Goal: Communication & Community: Participate in discussion

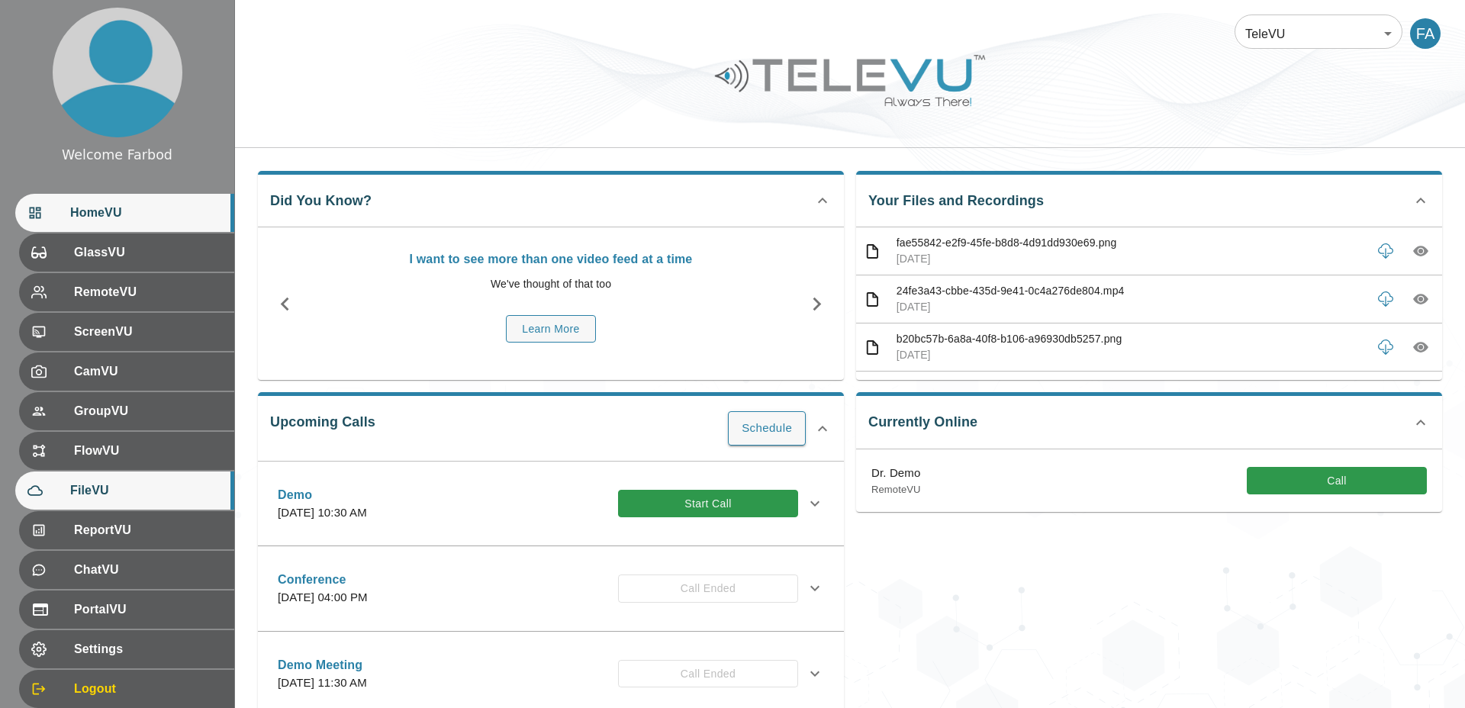
click at [118, 502] on div "FileVU" at bounding box center [124, 491] width 219 height 38
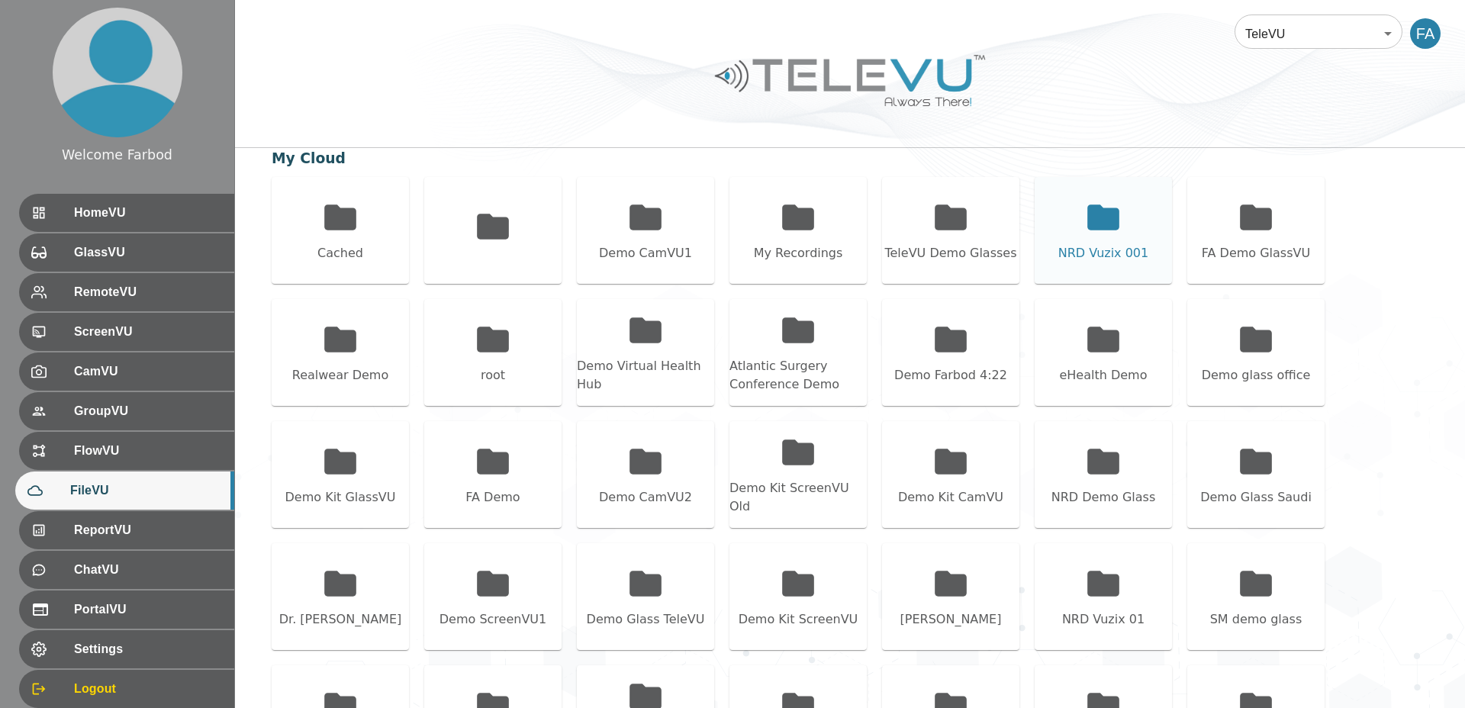
click at [1120, 240] on div "NRD Vuzix 001" at bounding box center [1103, 230] width 137 height 107
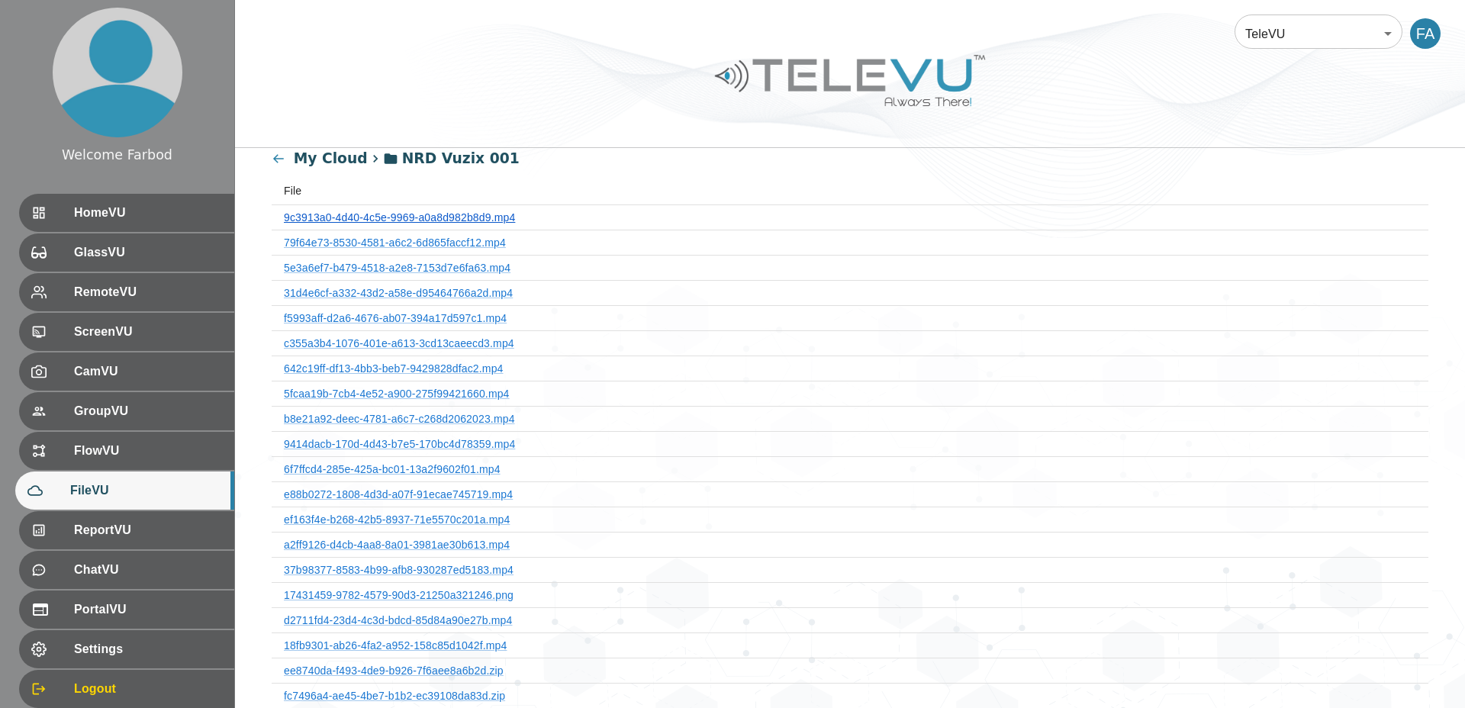
click at [407, 219] on link "9c3913a0-4d40-4c5e-9969-a0a8d982b8d9.mp4" at bounding box center [399, 217] width 231 height 12
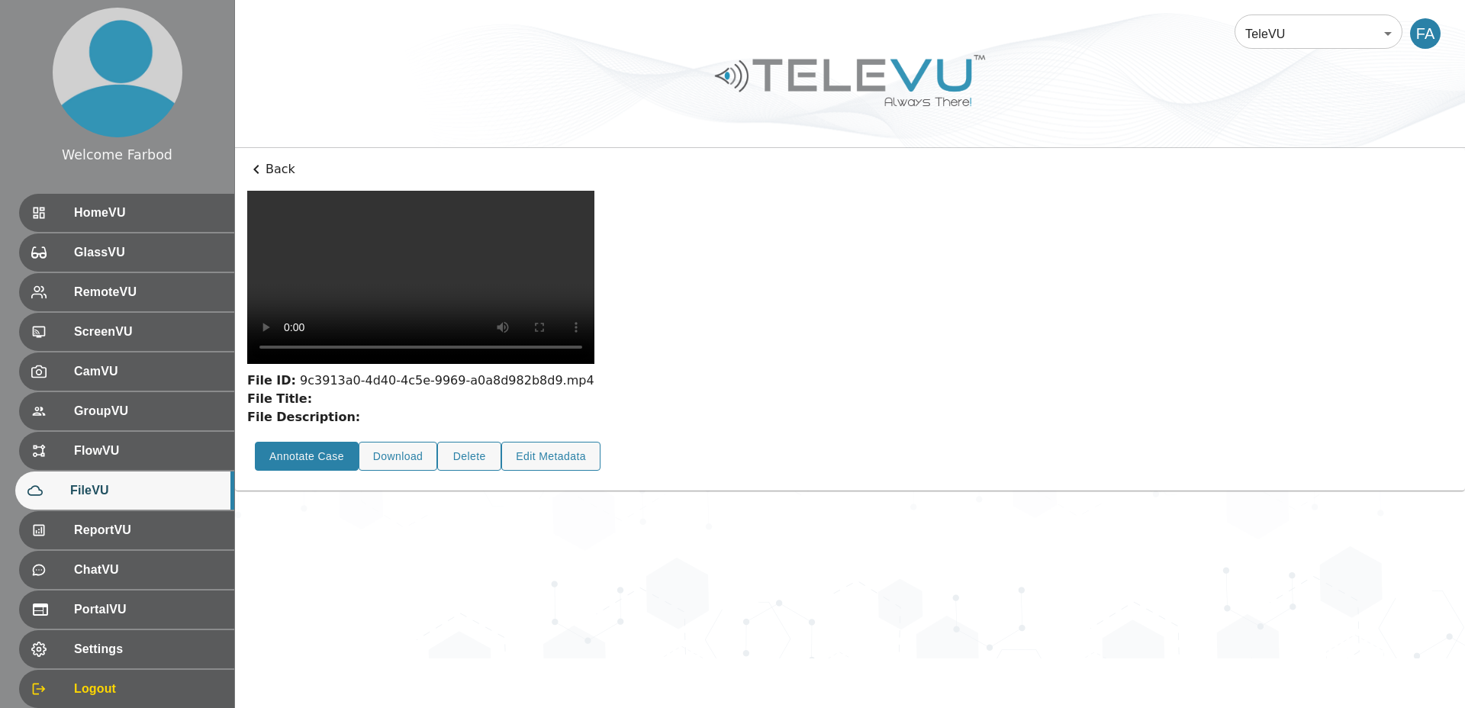
click at [285, 472] on button "Annotate Case" at bounding box center [307, 457] width 104 height 30
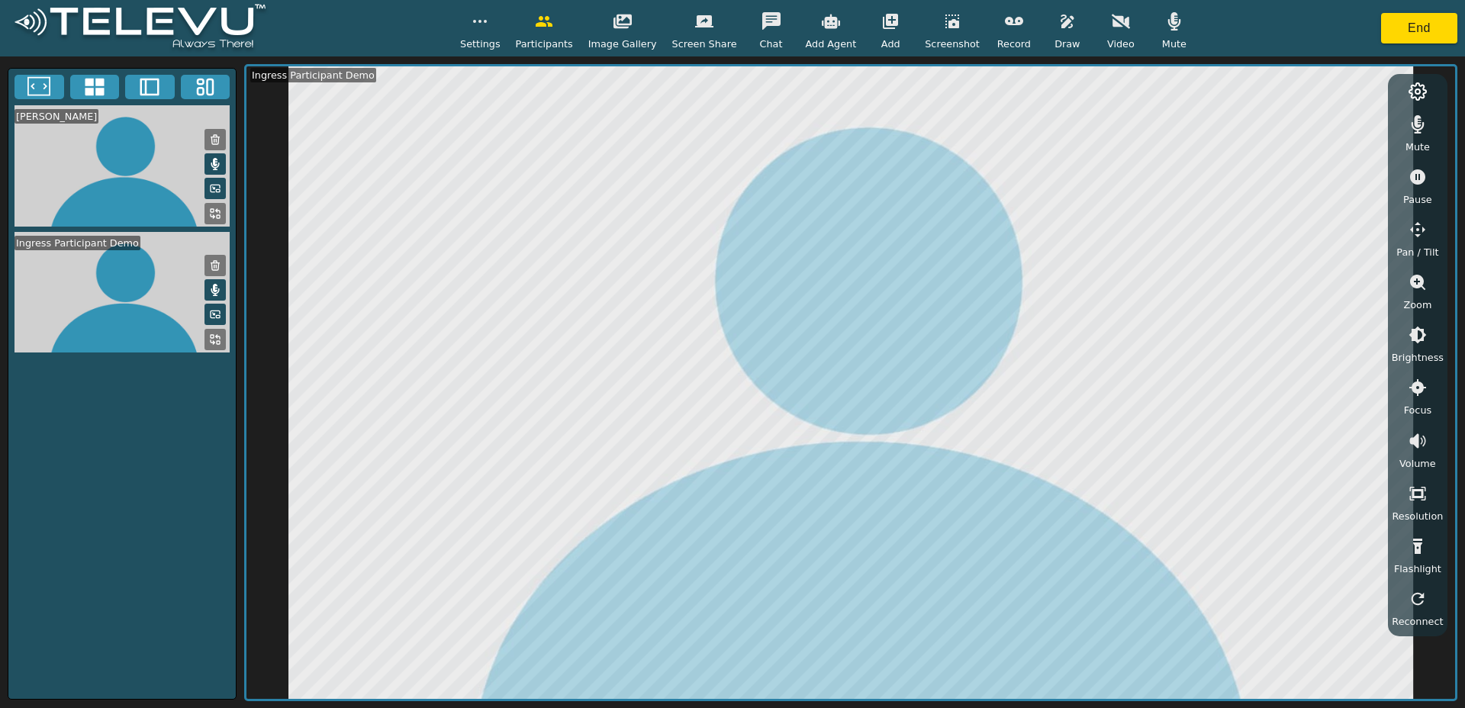
click at [1007, 22] on icon "button" at bounding box center [1014, 21] width 18 height 8
click at [1419, 34] on button "End" at bounding box center [1419, 28] width 76 height 31
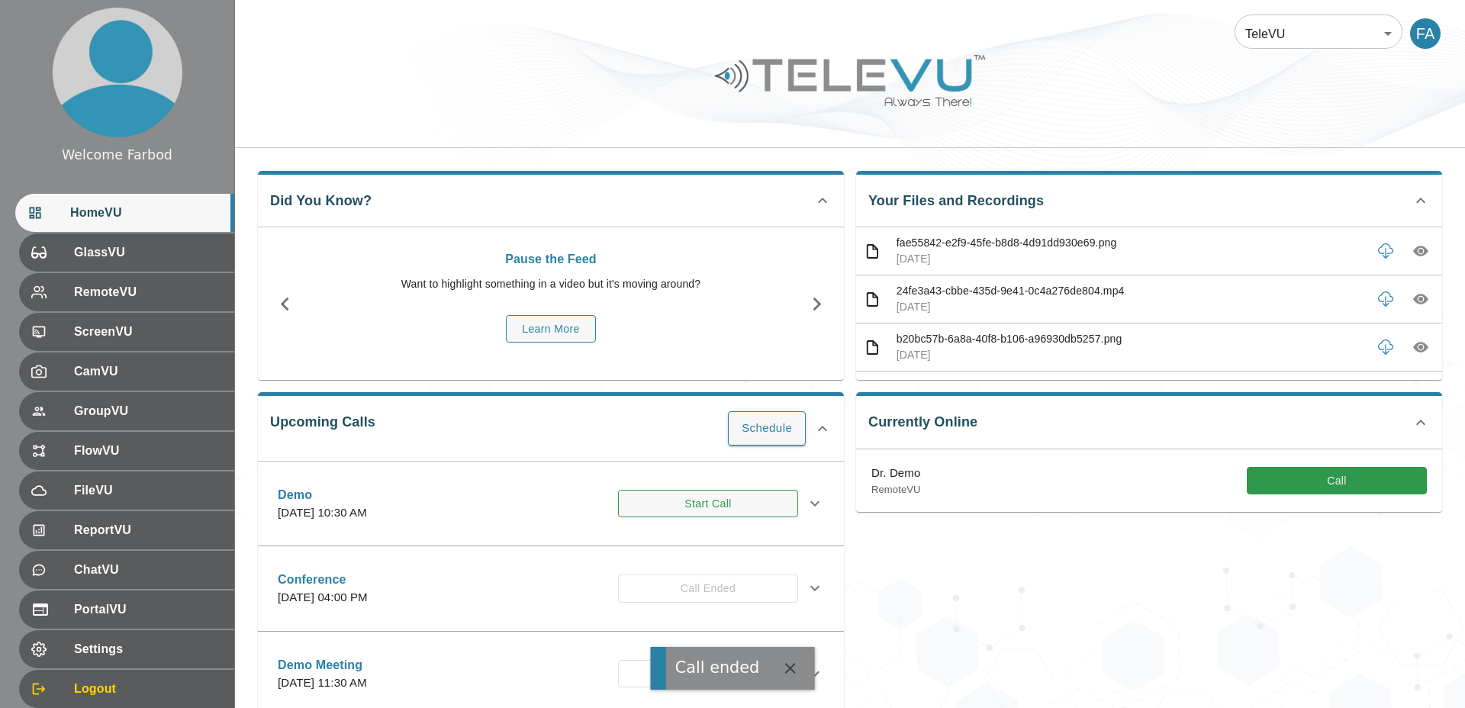
click at [733, 498] on button "Start Call" at bounding box center [708, 504] width 180 height 28
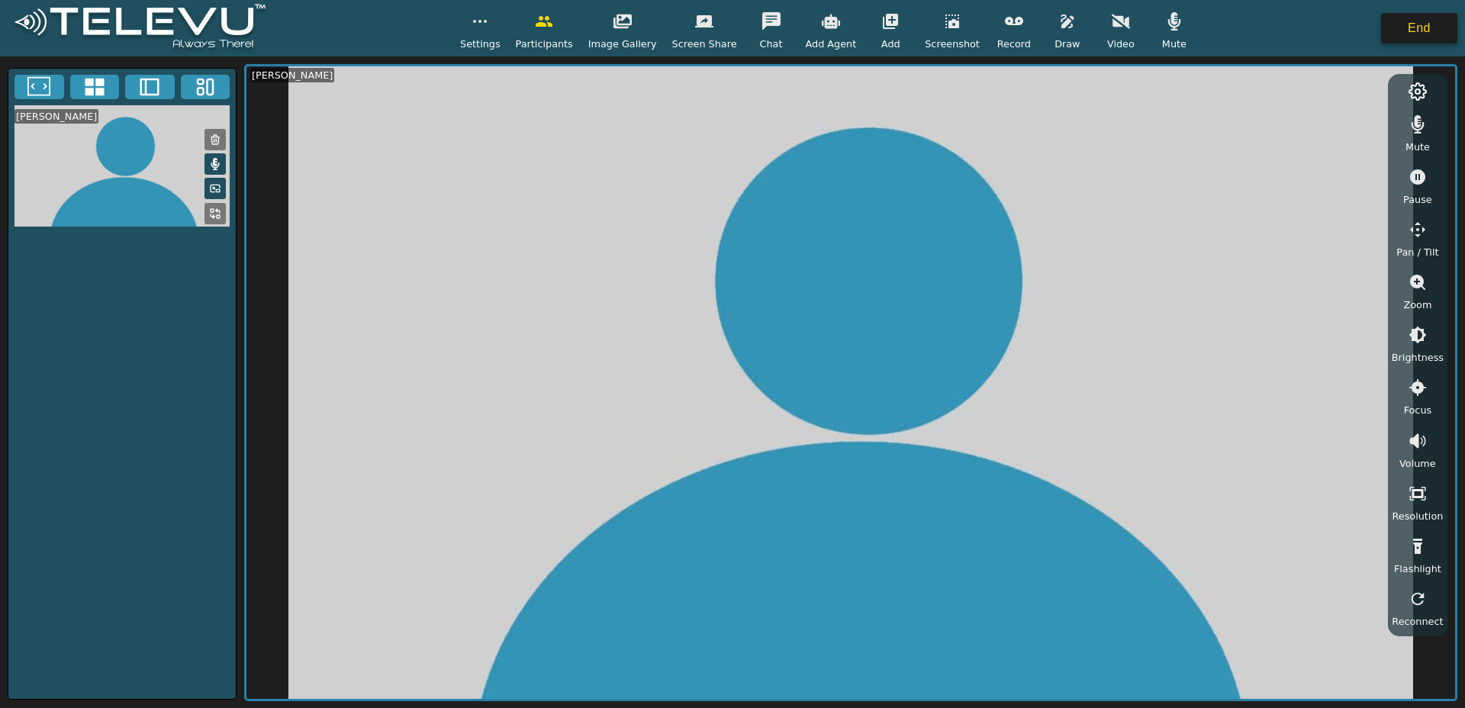
click at [1414, 28] on button "End" at bounding box center [1419, 28] width 76 height 31
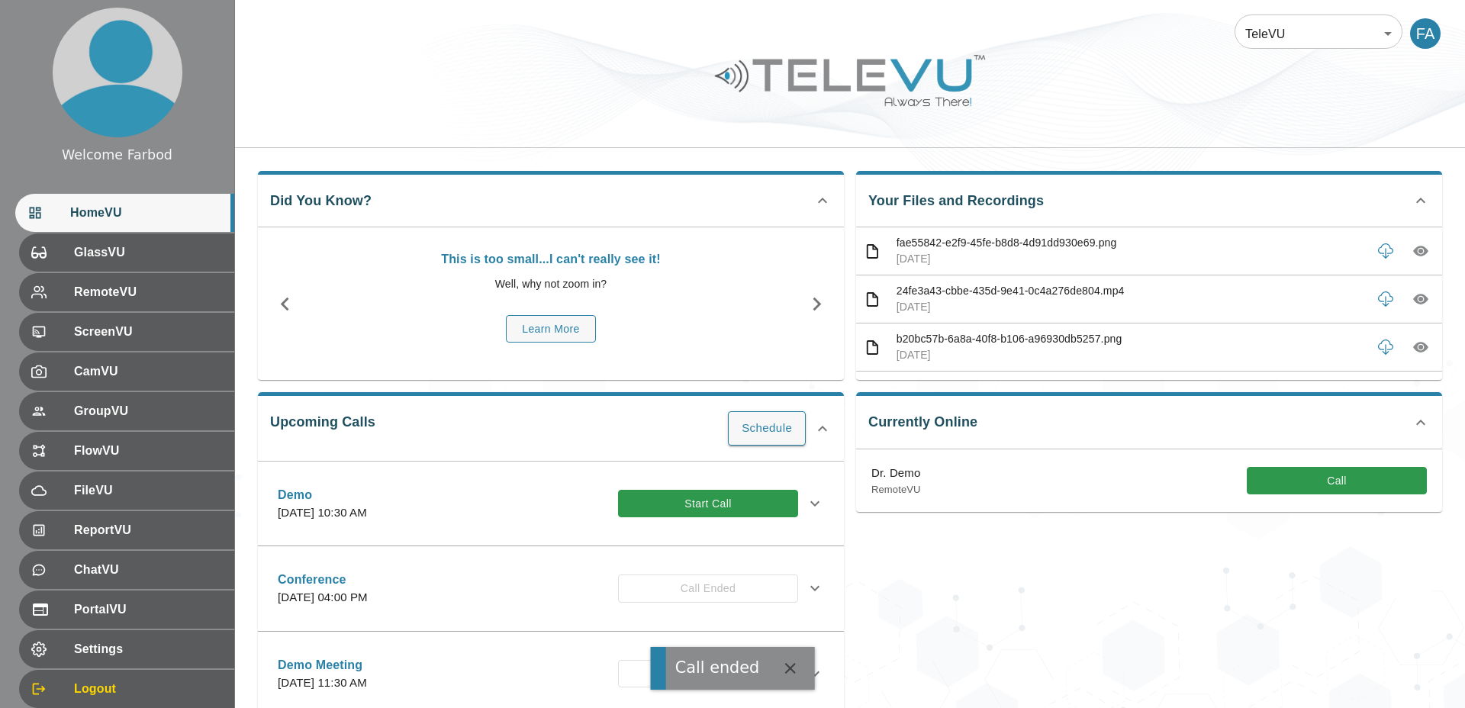
click at [655, 117] on div at bounding box center [850, 92] width 1230 height 86
